Goal: Task Accomplishment & Management: Use online tool/utility

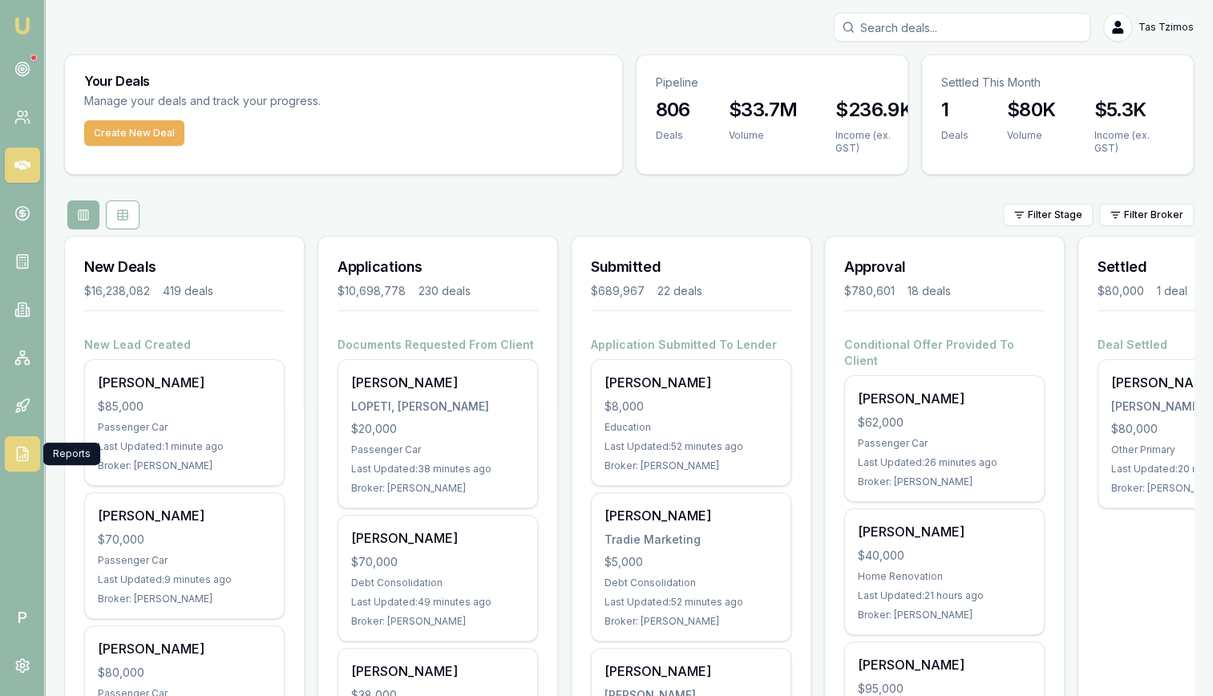
click at [14, 454] on icon at bounding box center [22, 454] width 16 height 16
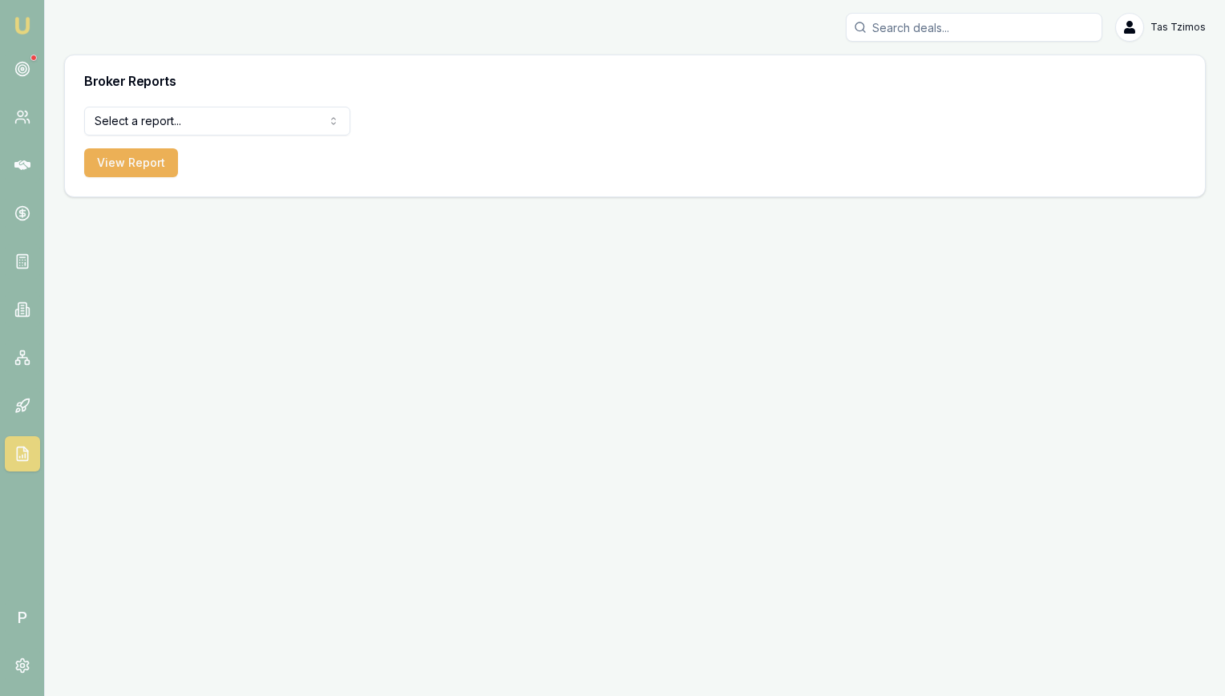
click at [196, 122] on html "Emu Broker P Tas Tzimos Toggle Menu Broker Reports Select a report... All Deals…" at bounding box center [612, 348] width 1225 height 696
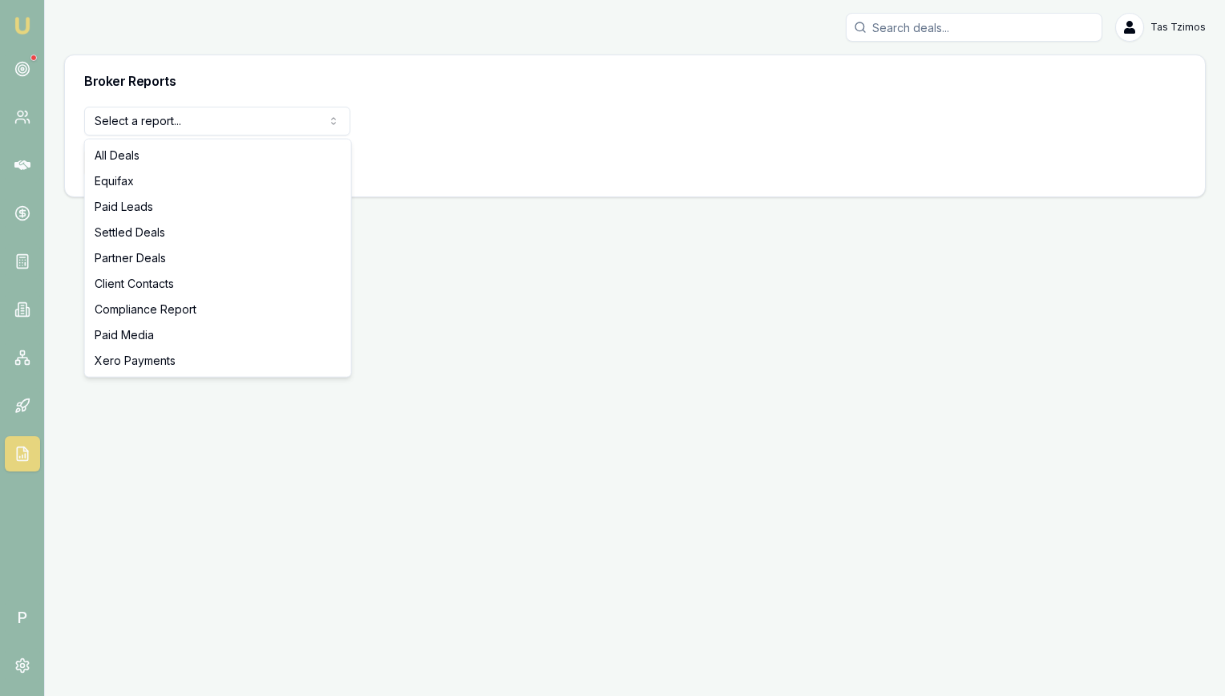
select select "settled-deals"
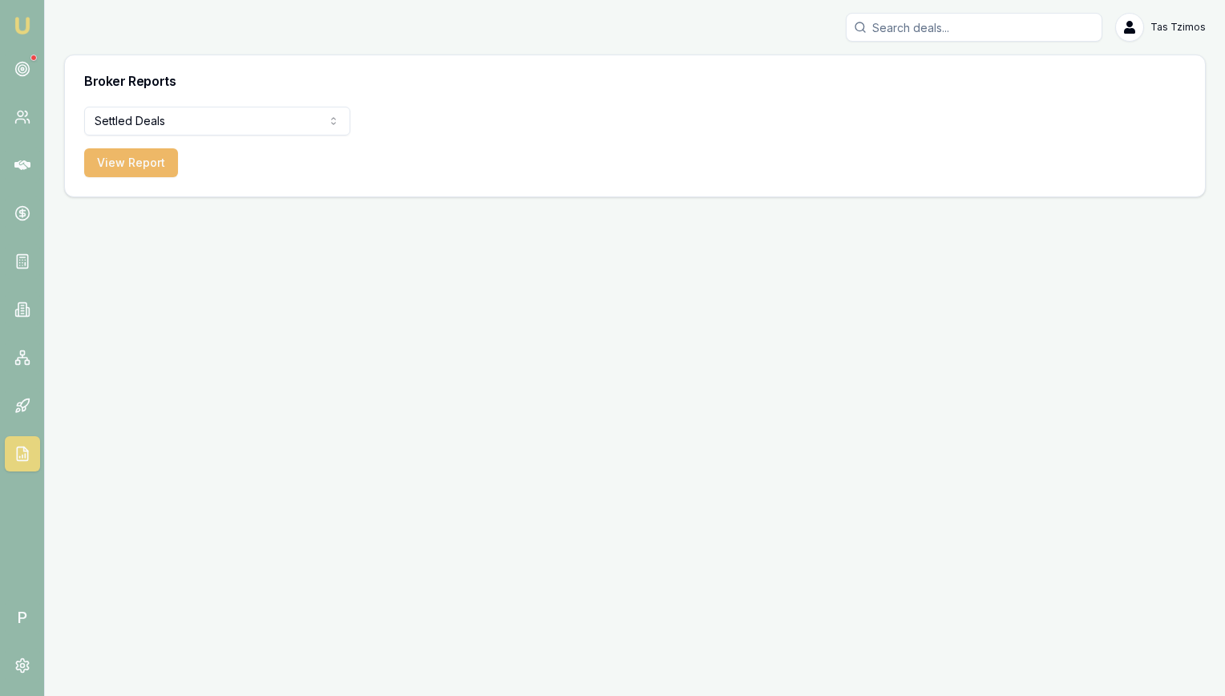
click at [148, 166] on button "View Report" at bounding box center [131, 162] width 94 height 29
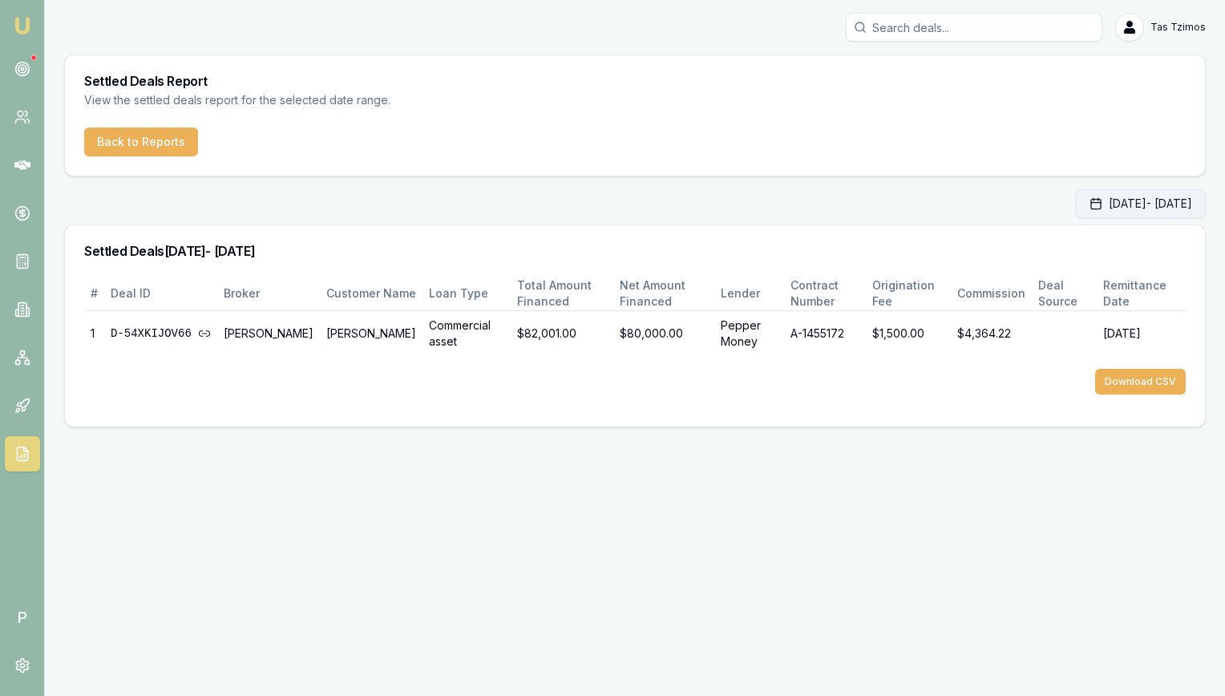
click at [1076, 212] on button "[DATE] - [DATE]" at bounding box center [1141, 203] width 130 height 29
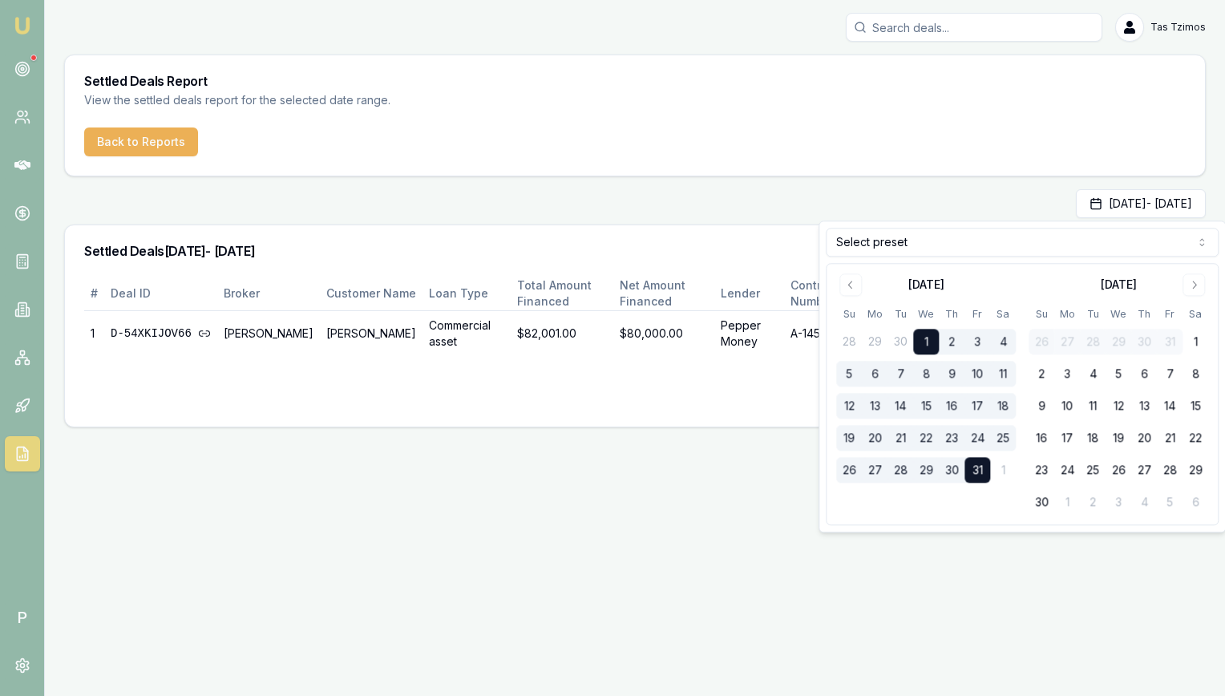
click at [852, 249] on html "Emu Broker P Tas Tzimos Toggle Menu Settled Deals Report View the settled deals…" at bounding box center [612, 348] width 1225 height 696
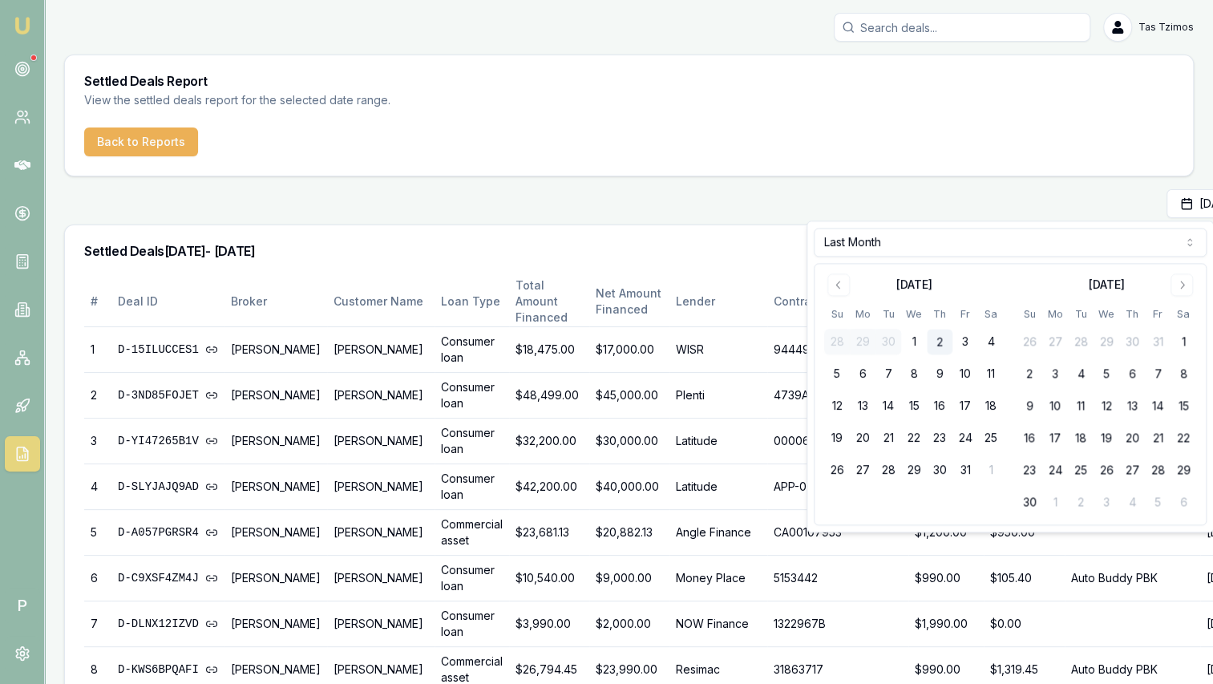
click at [751, 189] on div "[DATE] - [DATE]" at bounding box center [680, 203] width 1233 height 29
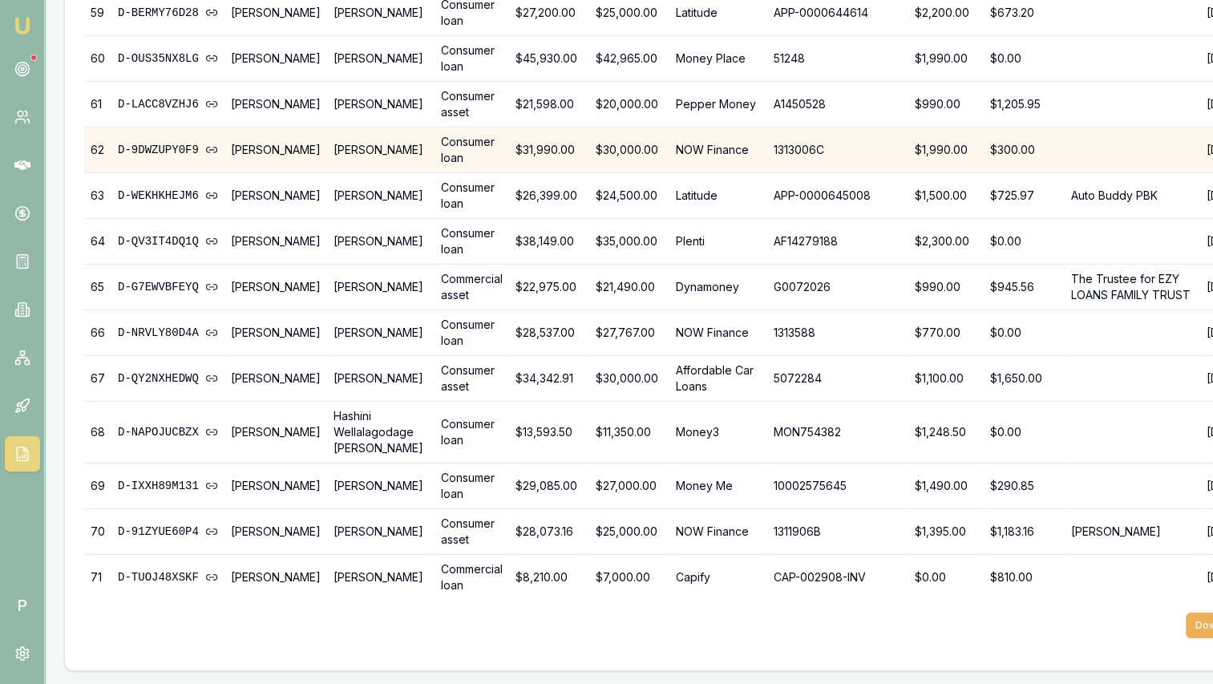
scroll to position [3241, 0]
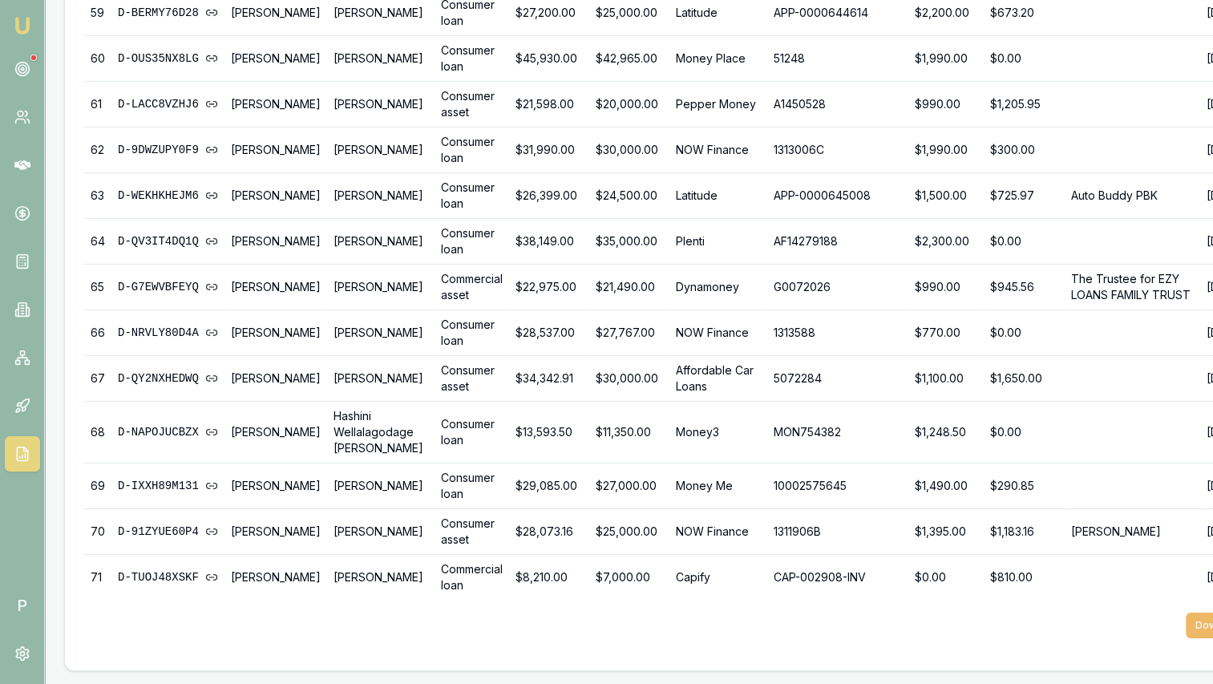
click at [1186, 628] on button "Download CSV" at bounding box center [1231, 626] width 91 height 26
